Goal: Transaction & Acquisition: Purchase product/service

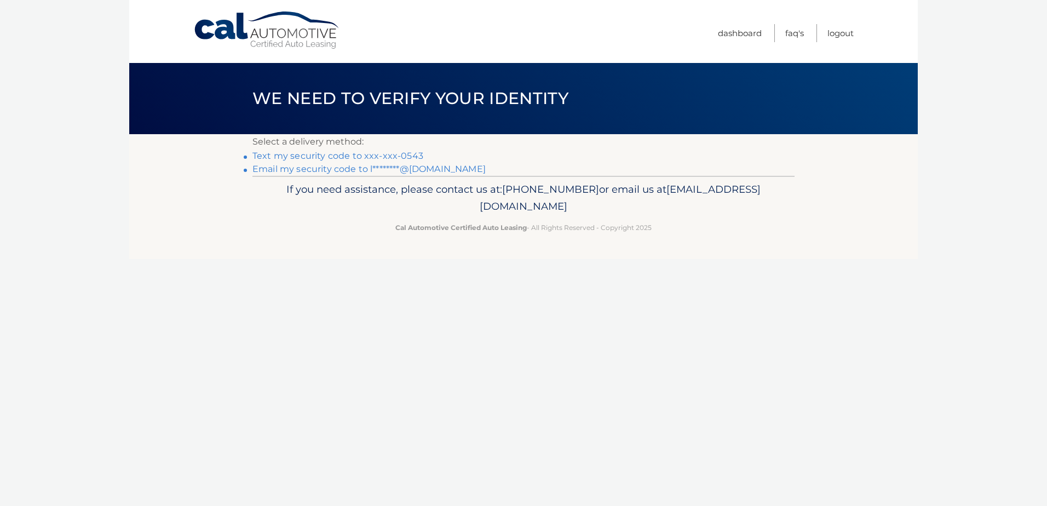
click at [410, 151] on link "Text my security code to xxx-xxx-0543" at bounding box center [337, 156] width 171 height 10
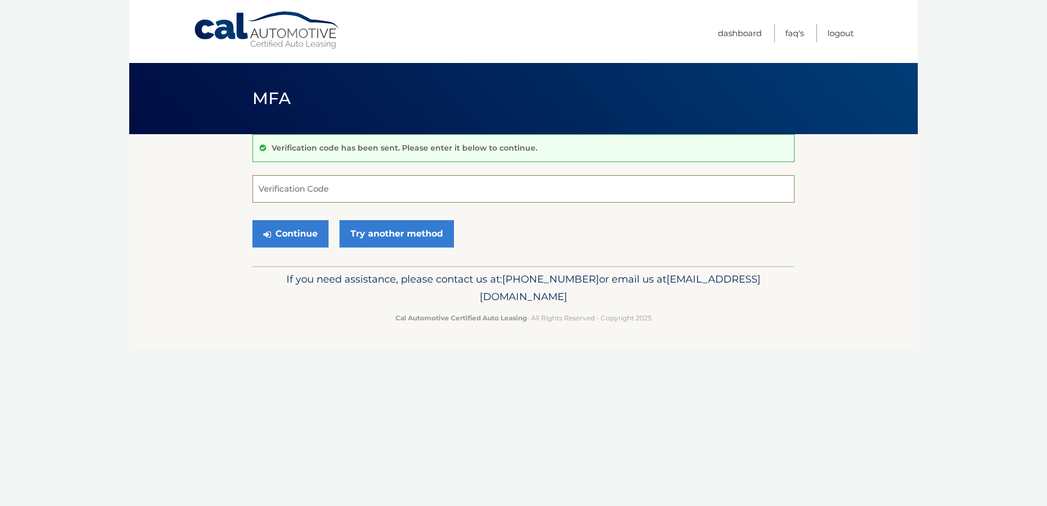
click at [327, 187] on input "Verification Code" at bounding box center [523, 188] width 542 height 27
type input "803455"
click at [302, 230] on button "Continue" at bounding box center [290, 233] width 76 height 27
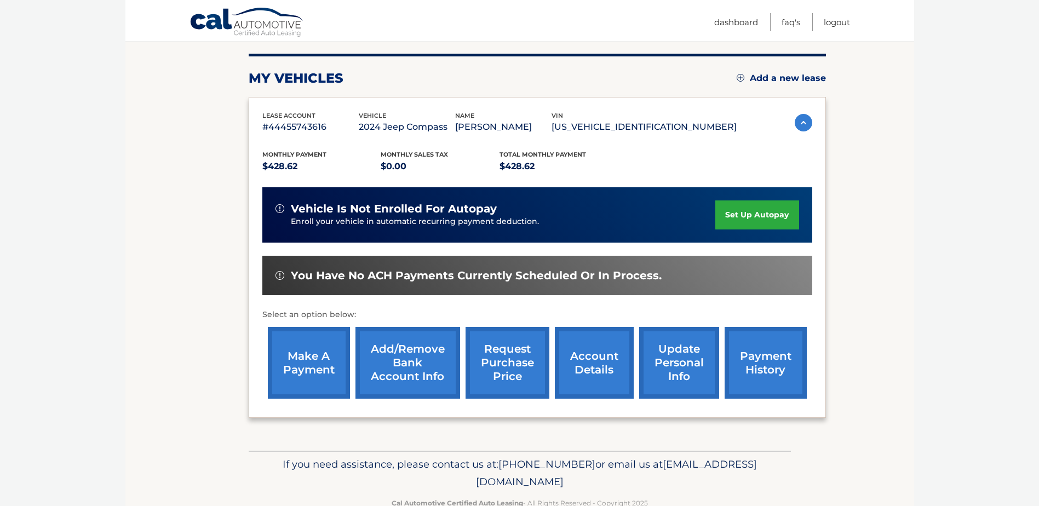
scroll to position [158, 0]
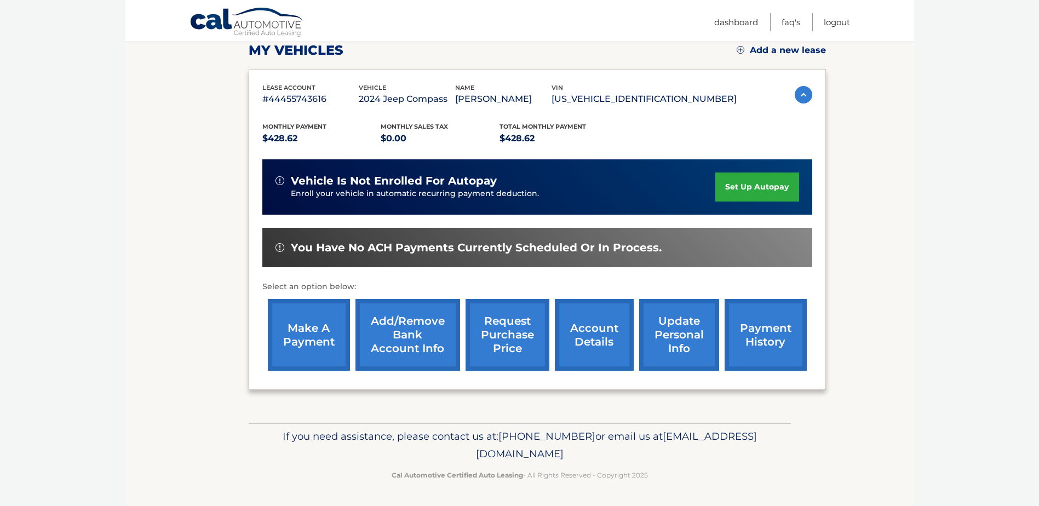
click at [287, 332] on link "make a payment" at bounding box center [309, 335] width 82 height 72
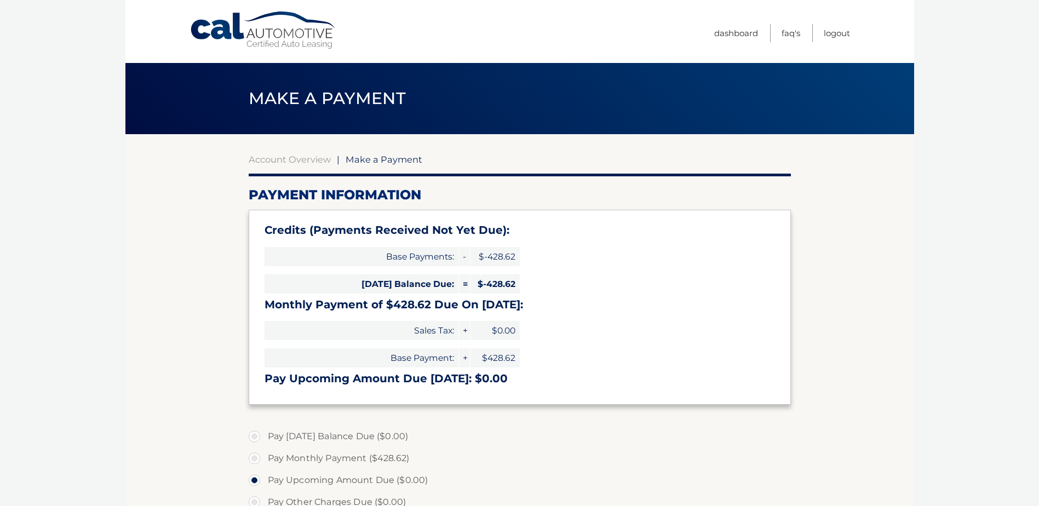
select select "MzM5YmNhODEtNjFkZi00NDNhLWE3ZTktN2UxNmEzNWM0ZGY2"
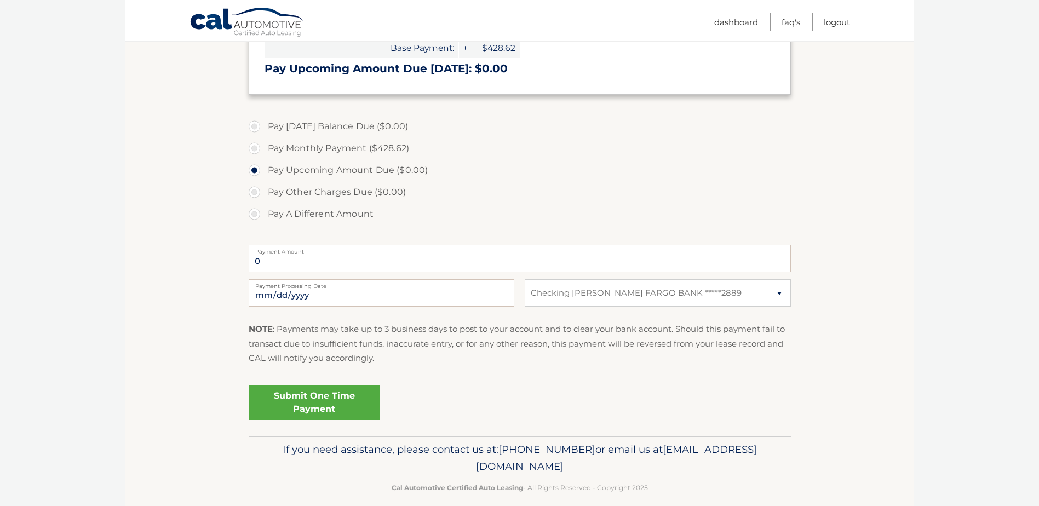
scroll to position [314, 0]
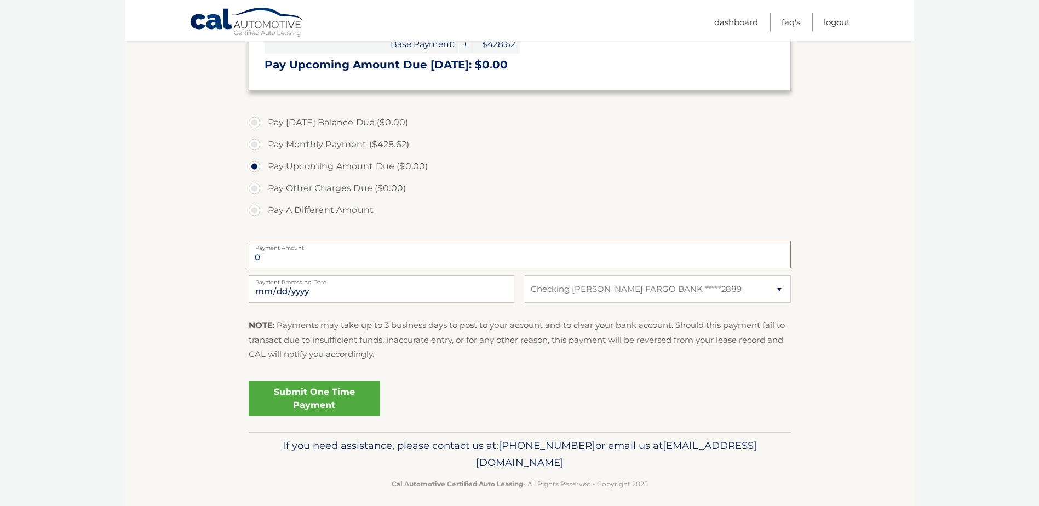
click at [271, 254] on input "0" at bounding box center [520, 254] width 542 height 27
click at [269, 255] on input "0" at bounding box center [520, 254] width 542 height 27
click at [268, 256] on input "0" at bounding box center [520, 254] width 542 height 27
click at [301, 261] on input "0" at bounding box center [520, 254] width 542 height 27
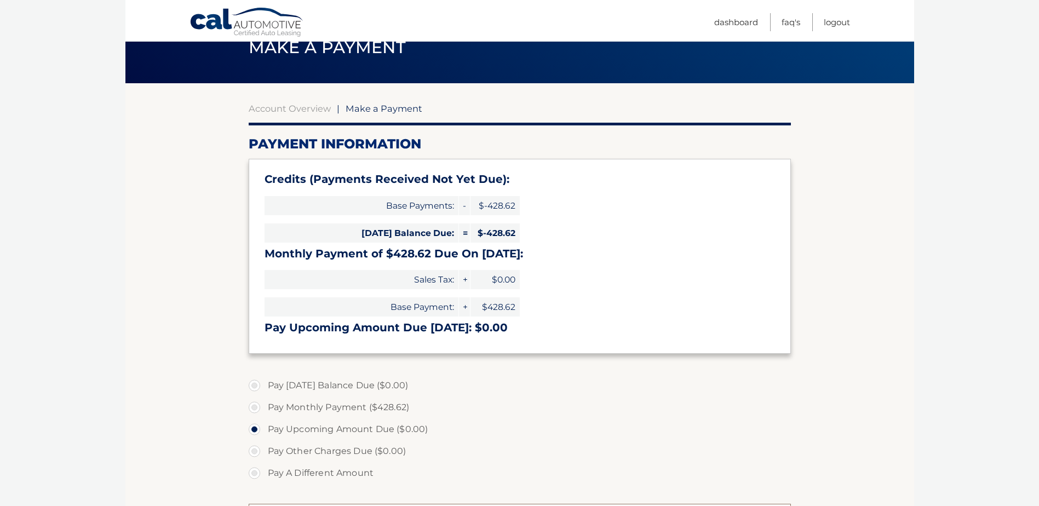
scroll to position [0, 0]
